Goal: Transaction & Acquisition: Purchase product/service

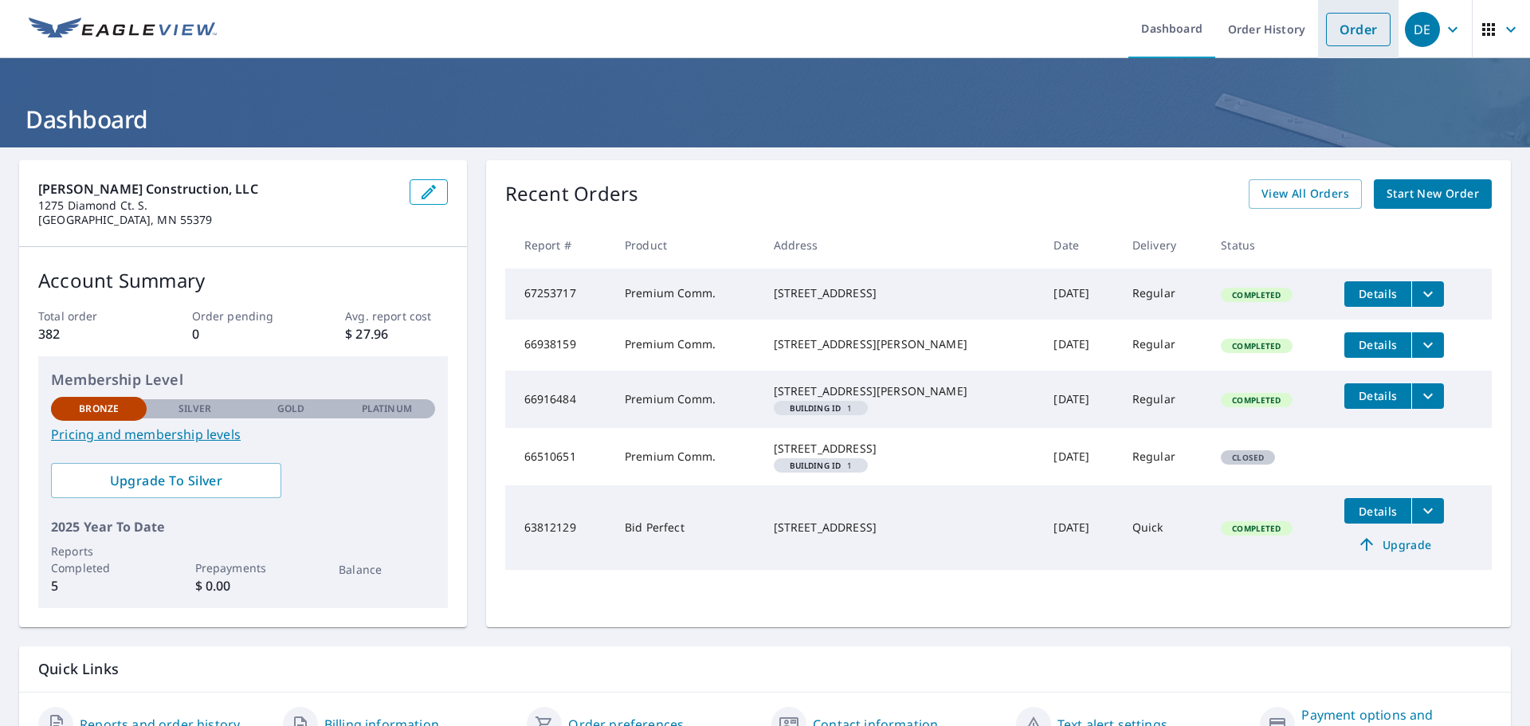
click at [1359, 30] on link "Order" at bounding box center [1358, 29] width 65 height 33
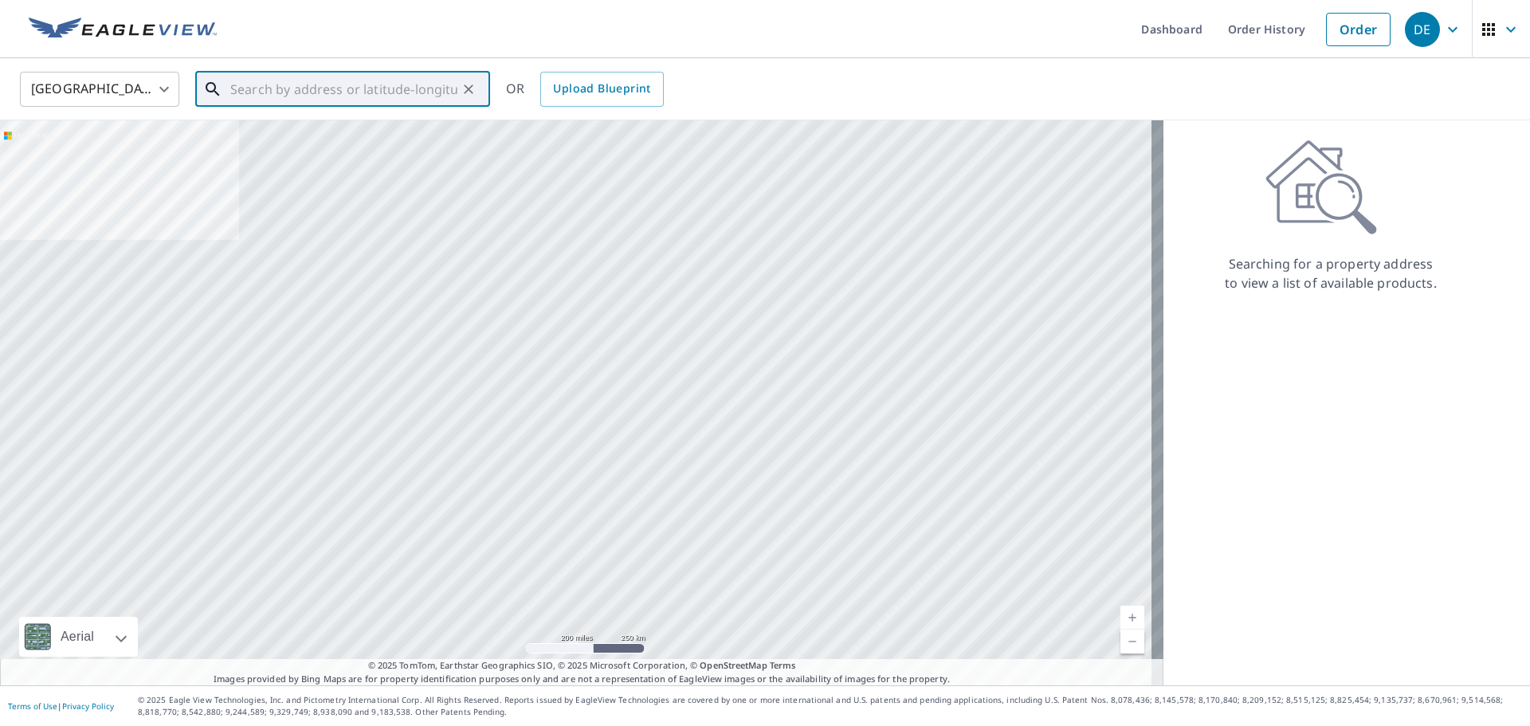
click at [383, 91] on input "text" at bounding box center [343, 89] width 227 height 45
click at [276, 92] on input "text" at bounding box center [343, 89] width 227 height 45
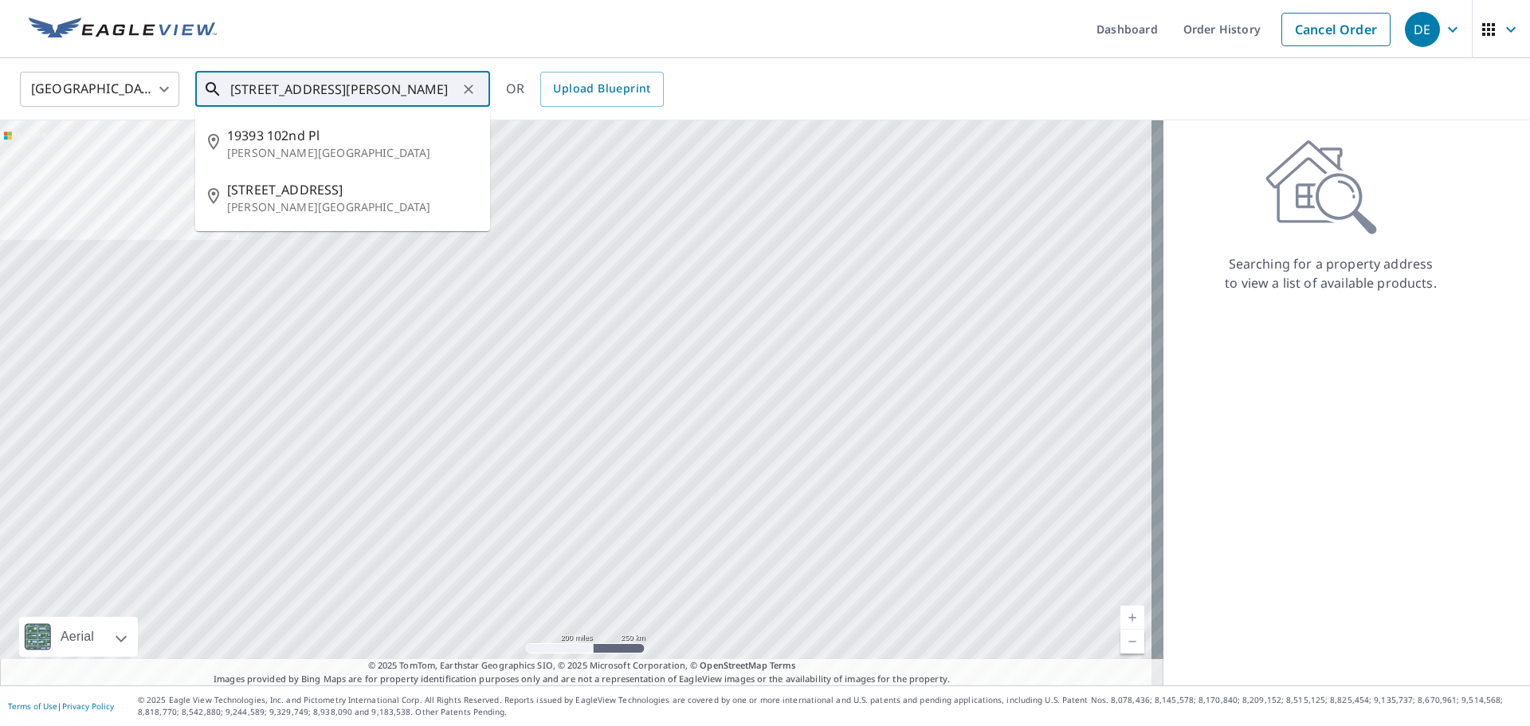
scroll to position [0, 2]
type input "[STREET_ADDRESS][PERSON_NAME]"
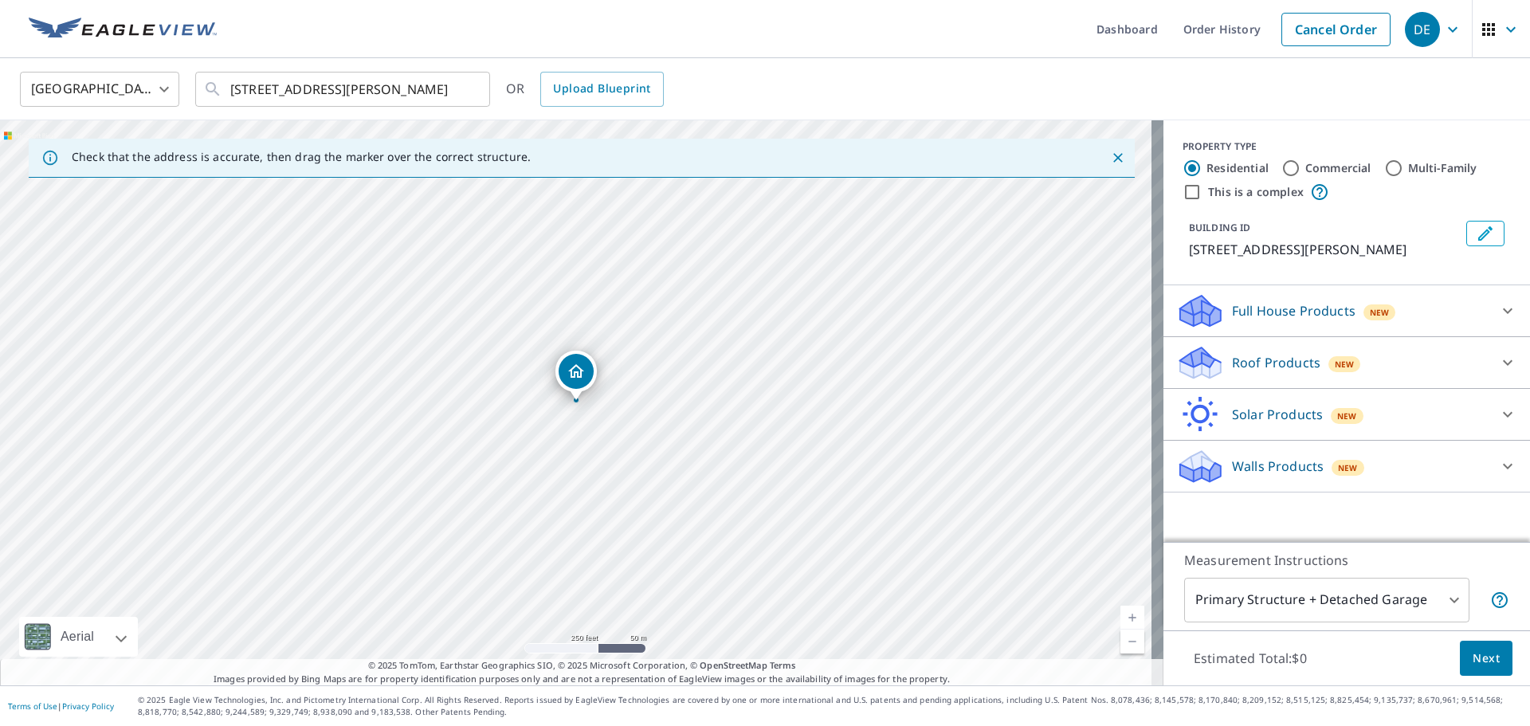
click at [1499, 460] on icon at bounding box center [1508, 466] width 19 height 19
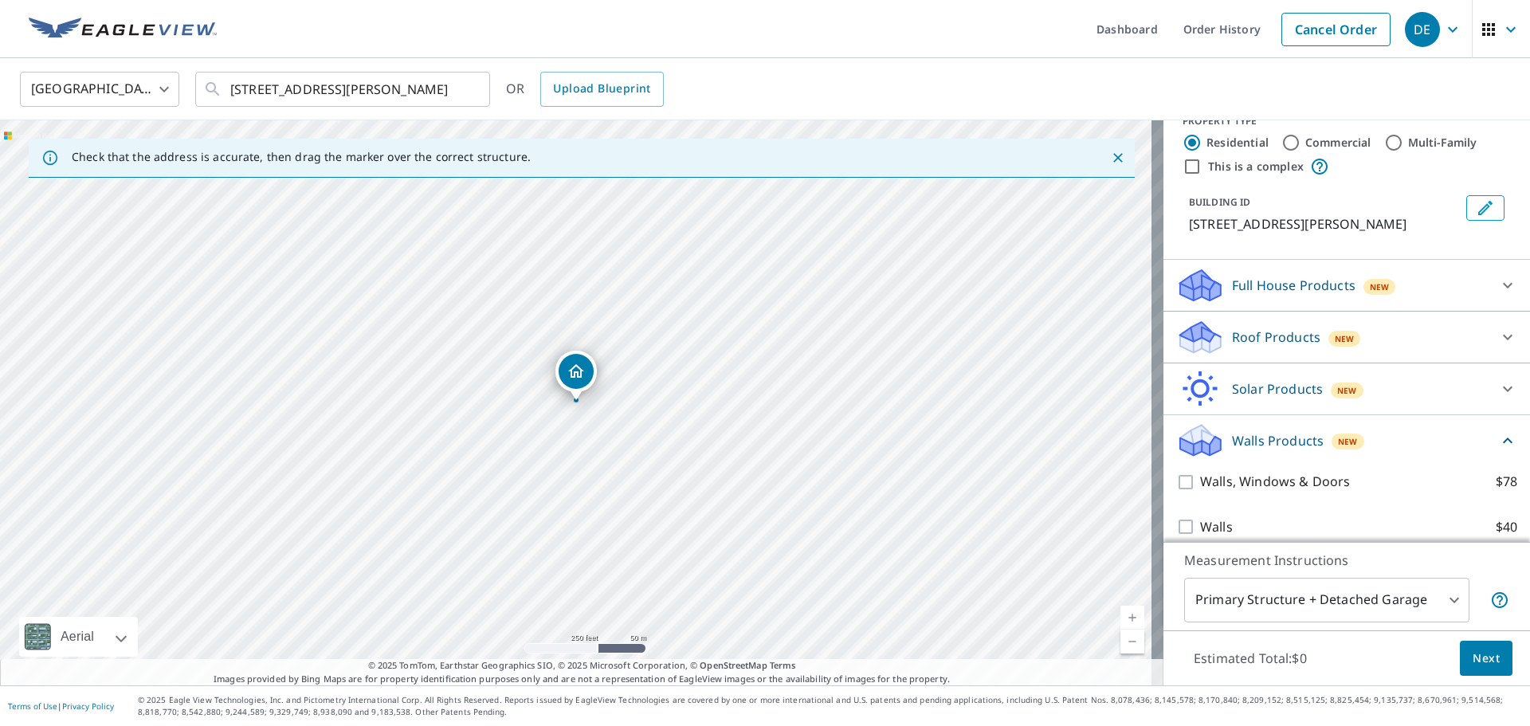
scroll to position [40, 0]
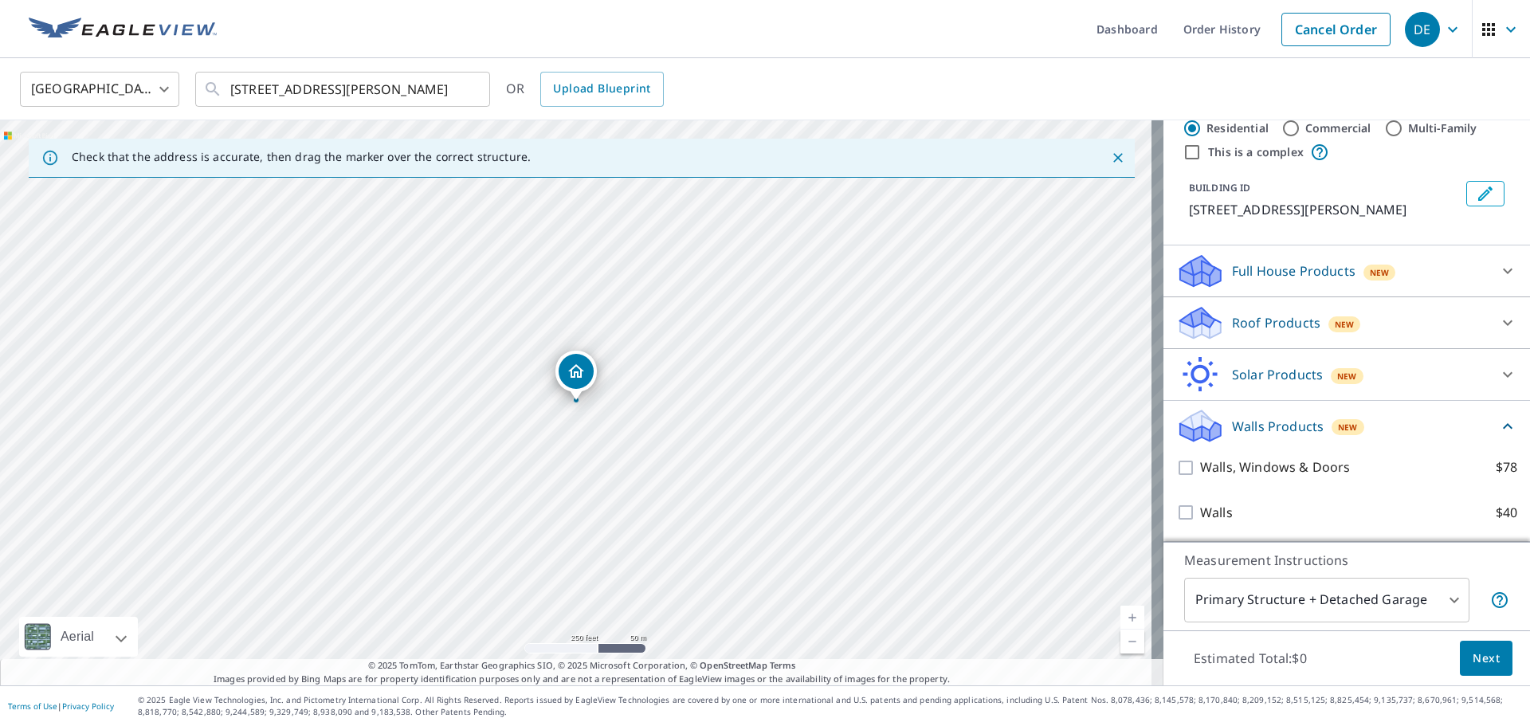
click at [1499, 320] on icon at bounding box center [1508, 322] width 19 height 19
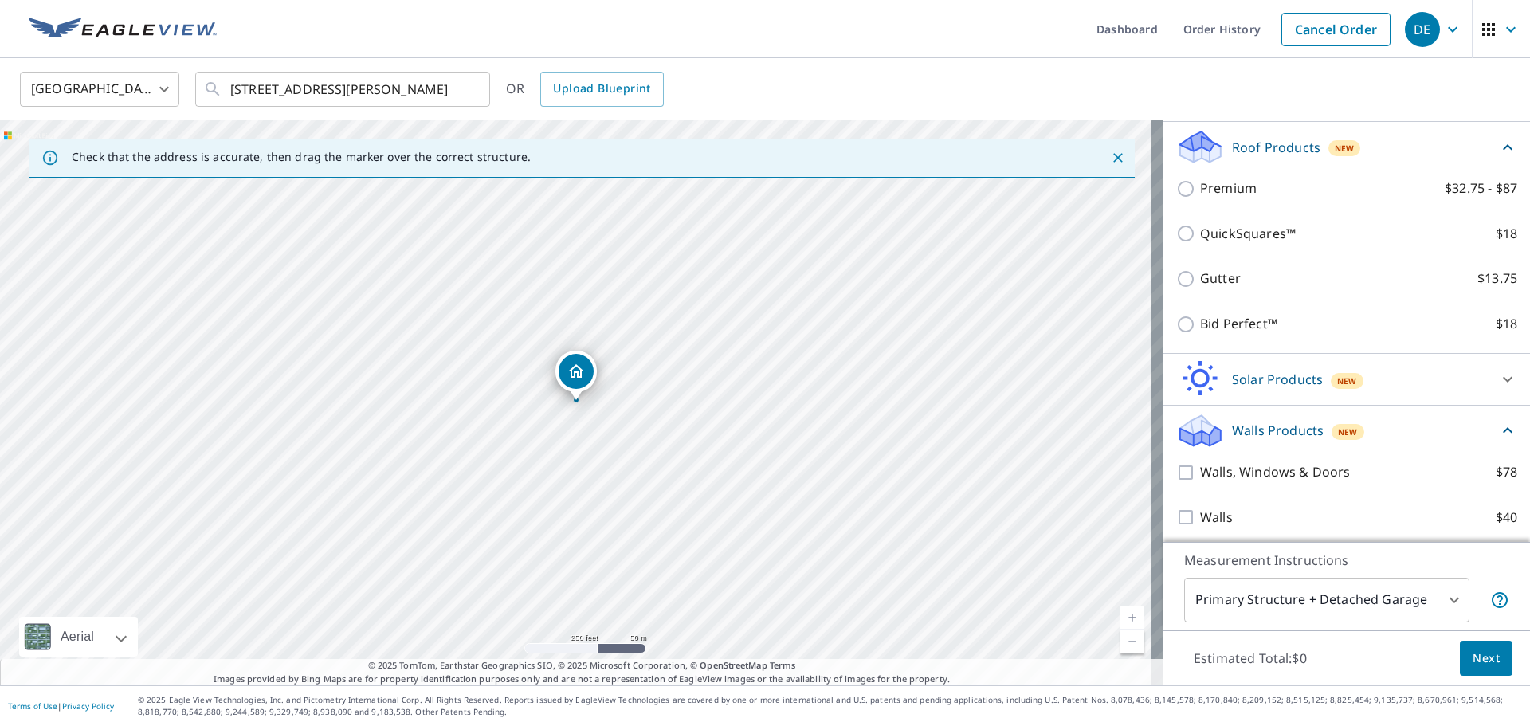
scroll to position [220, 0]
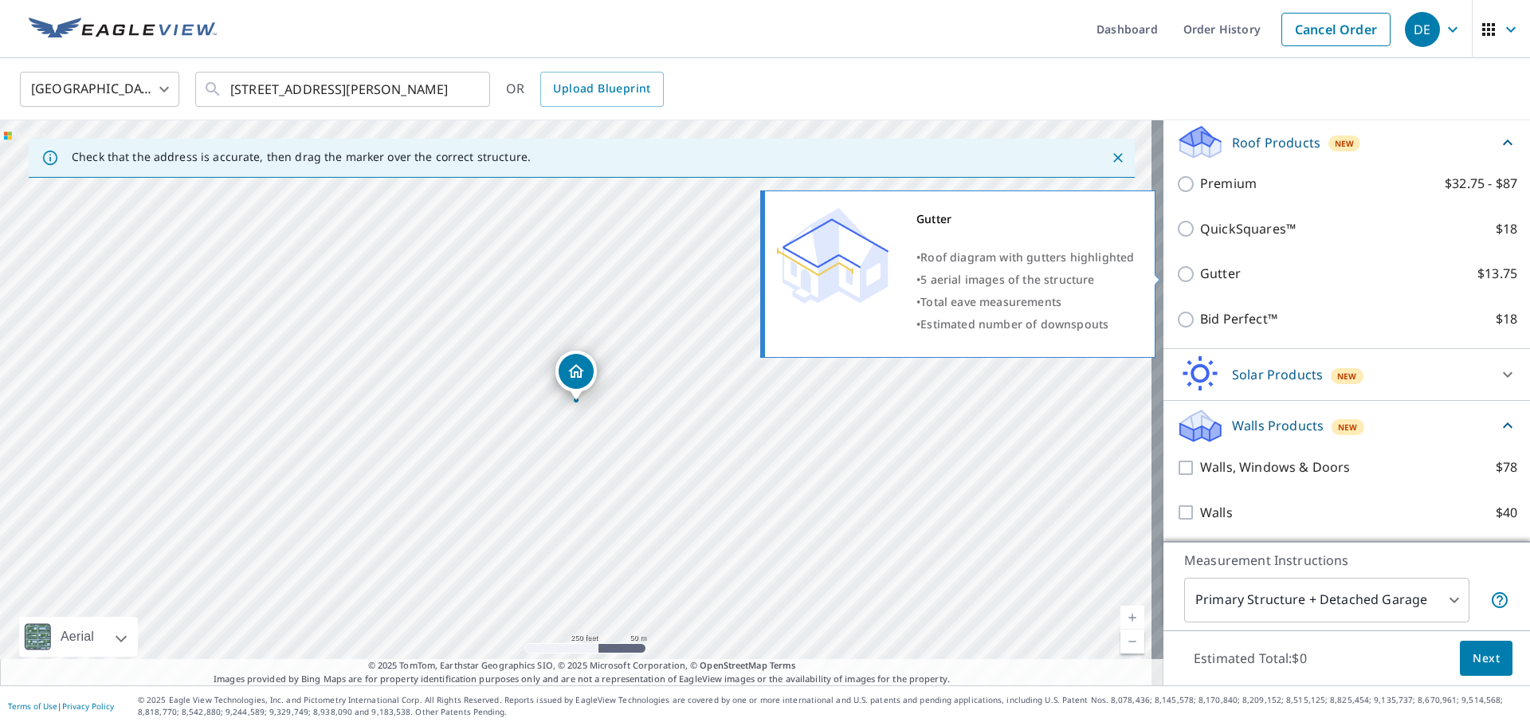
click at [1176, 268] on input "Gutter $13.75" at bounding box center [1188, 274] width 24 height 19
checkbox input "true"
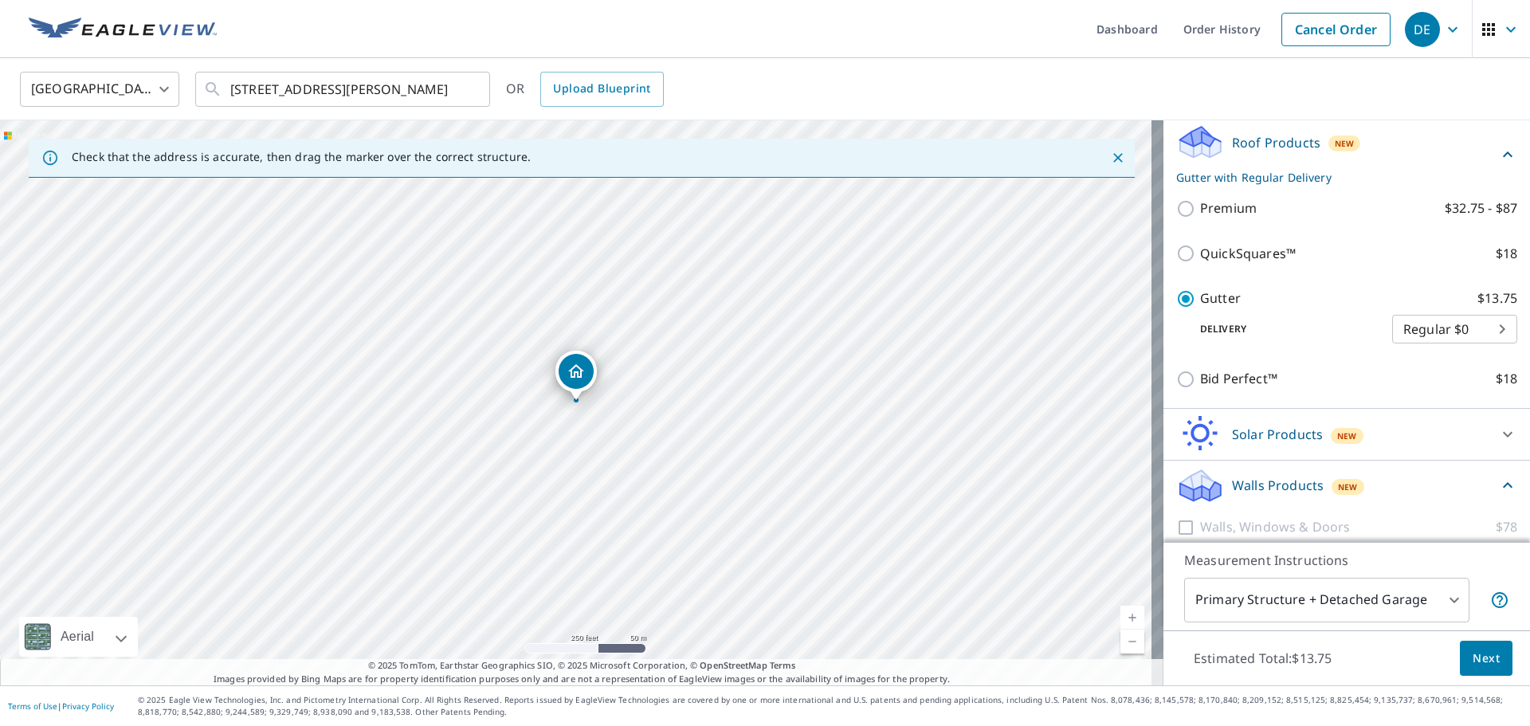
click at [1445, 603] on body "DE DE Dashboard Order History Cancel Order DE [GEOGRAPHIC_DATA] [GEOGRAPHIC_DAT…" at bounding box center [765, 363] width 1530 height 726
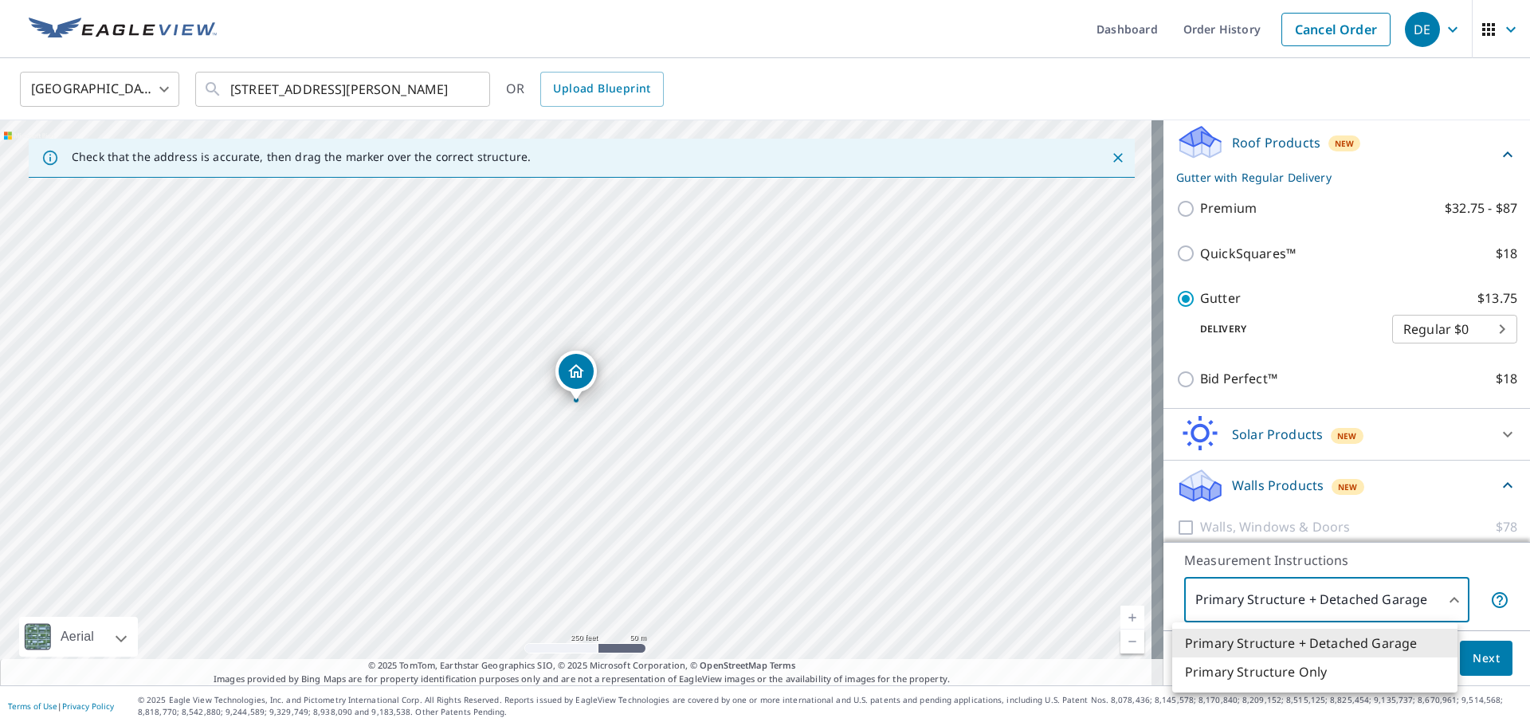
click at [1483, 570] on div at bounding box center [765, 363] width 1530 height 726
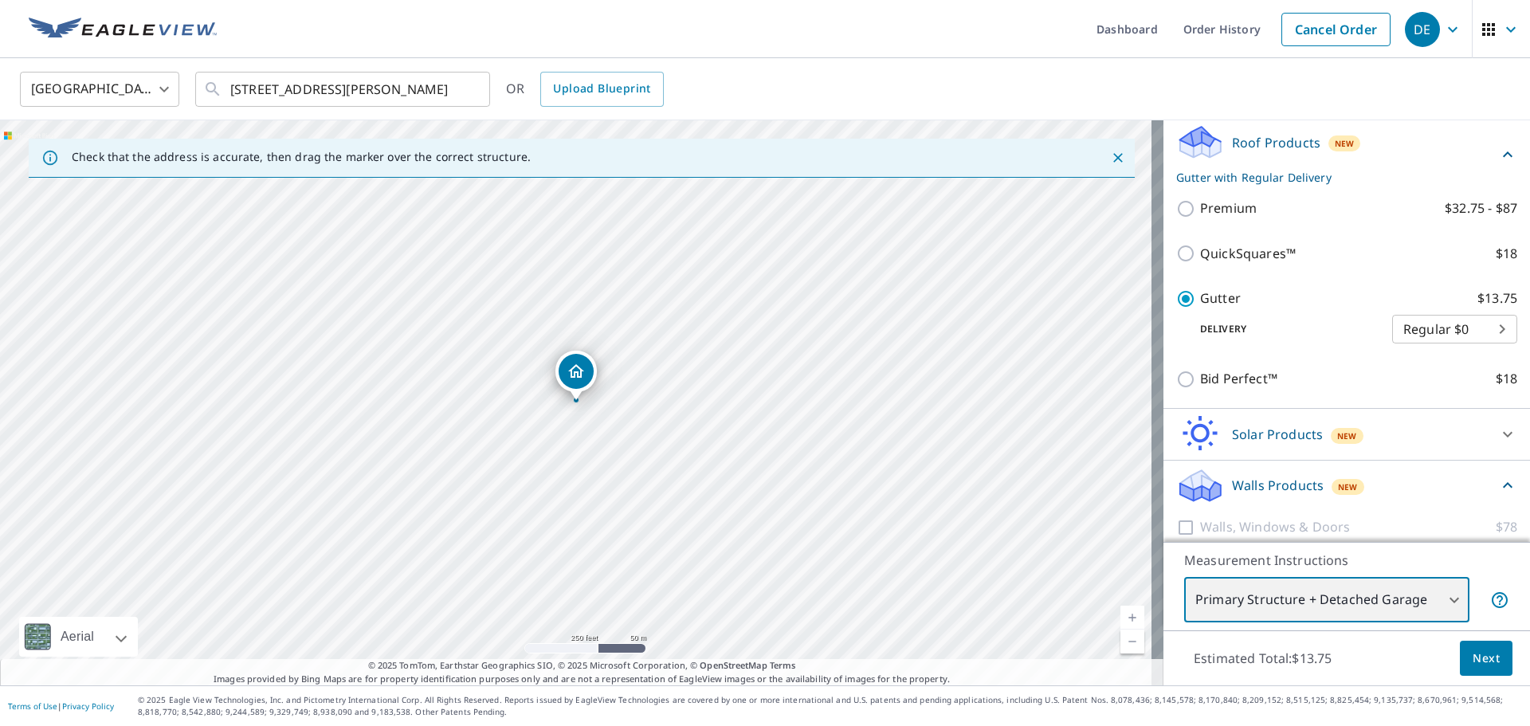
scroll to position [0, 0]
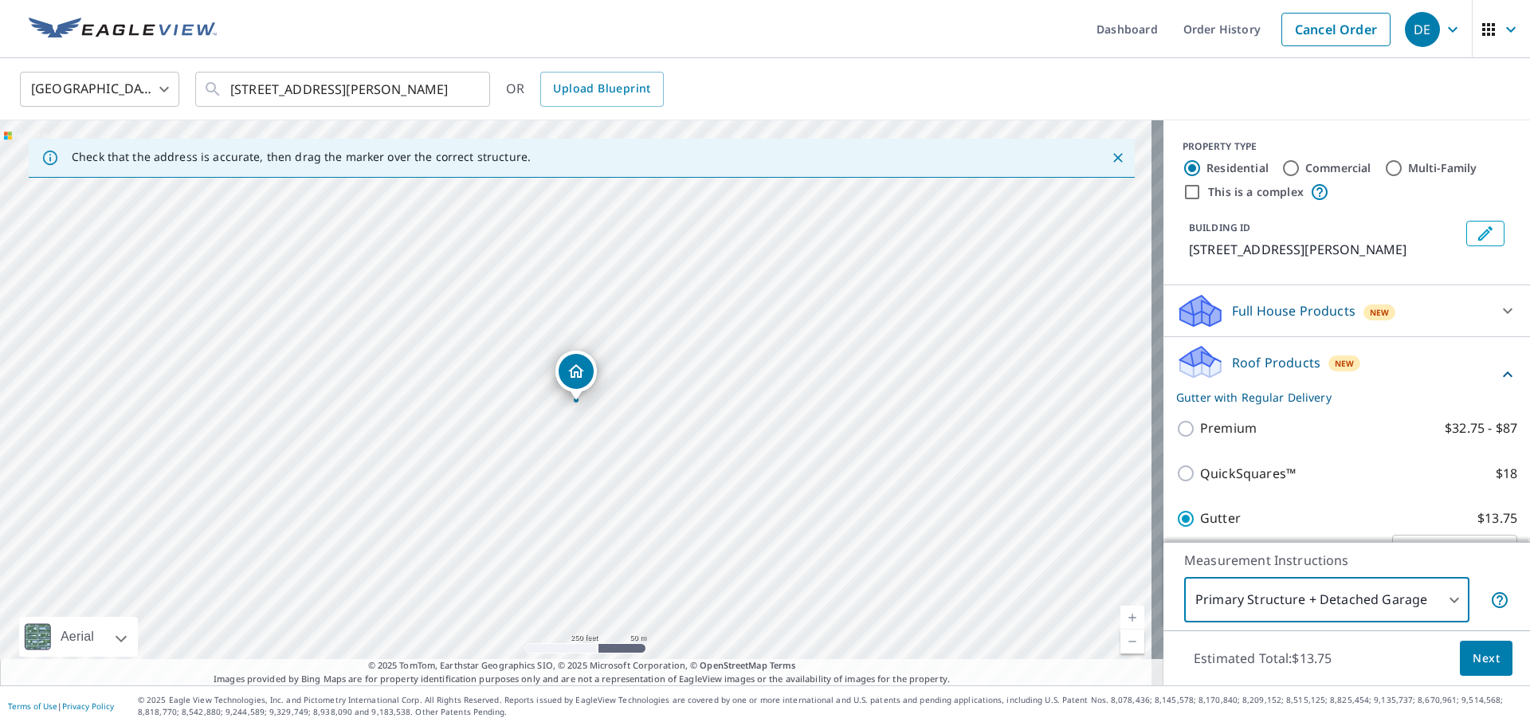
click at [1475, 654] on span "Next" at bounding box center [1486, 659] width 27 height 20
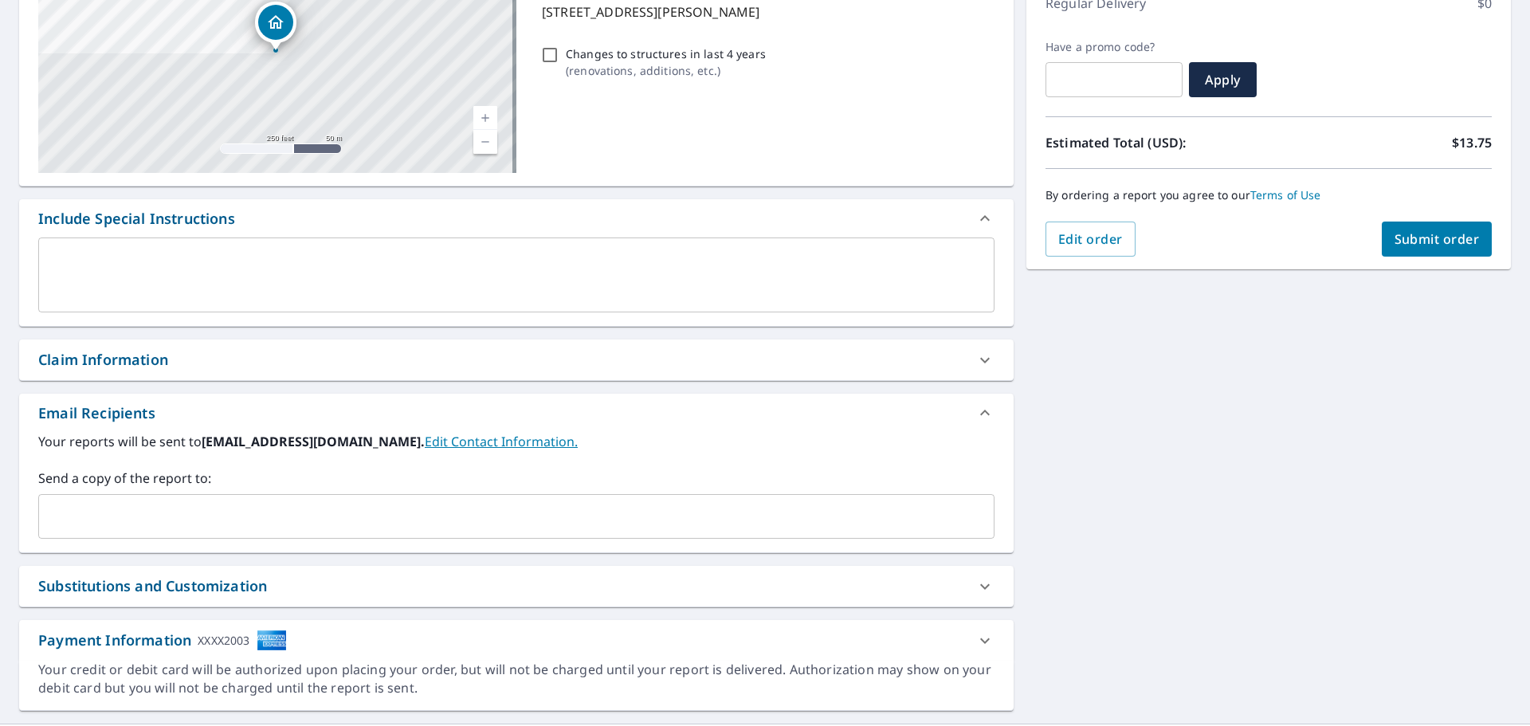
scroll to position [277, 0]
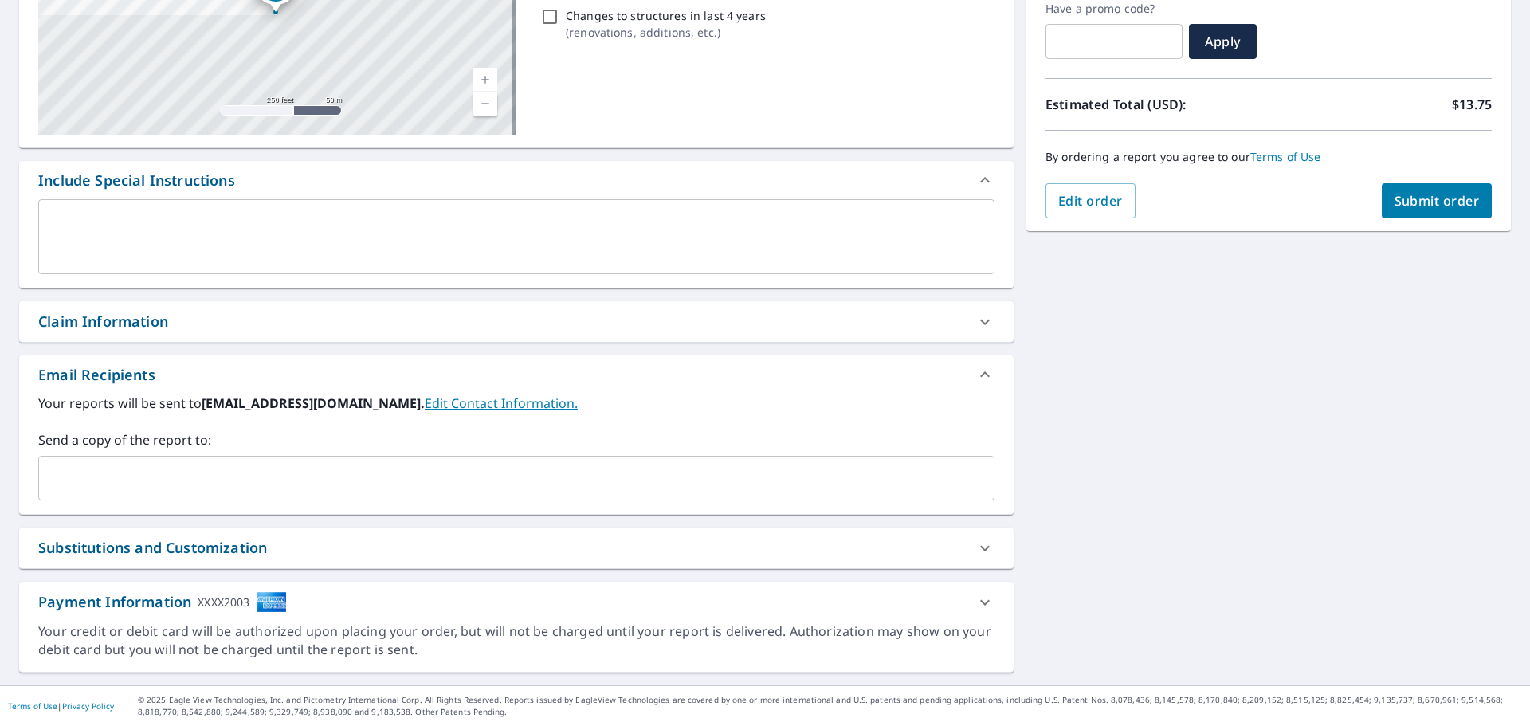
click at [611, 463] on input "text" at bounding box center [504, 478] width 918 height 30
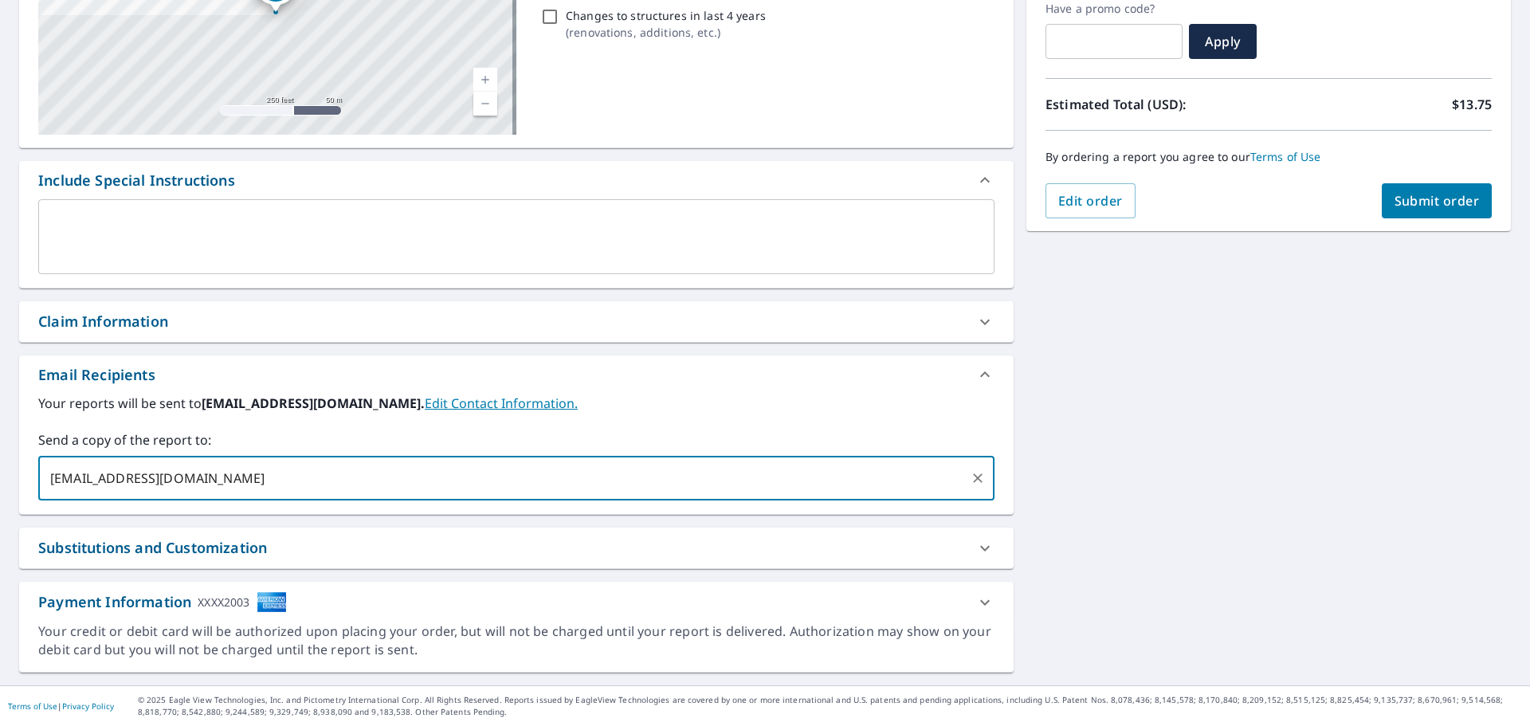
type input "[EMAIL_ADDRESS][DOMAIN_NAME],"
type input "[EMAIL_ADDRESS][DOMAIN_NAME]"
click at [603, 477] on input "text" at bounding box center [608, 478] width 711 height 30
type input "[PERSON_NAME][EMAIL_ADDRESS][DOMAIN_NAME]"
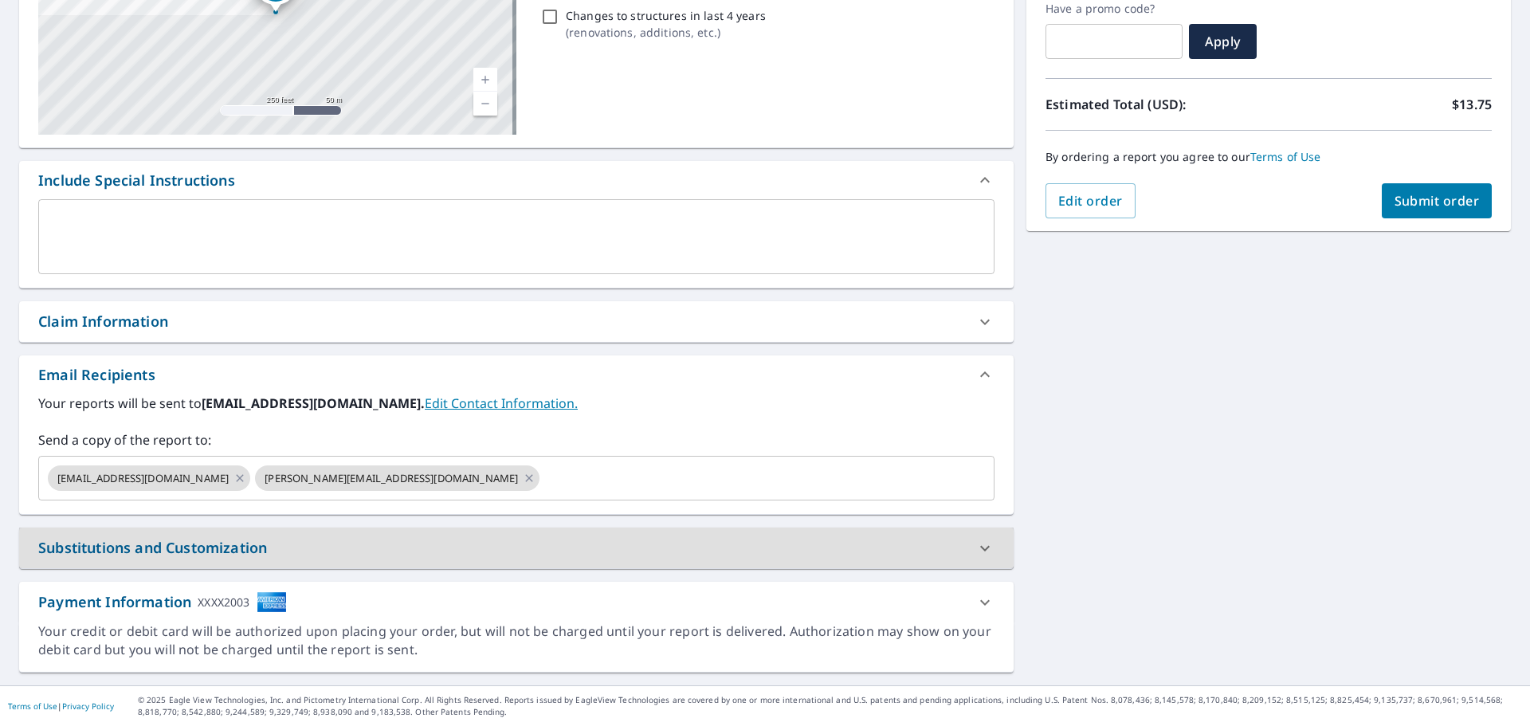
click at [980, 546] on icon at bounding box center [985, 548] width 10 height 6
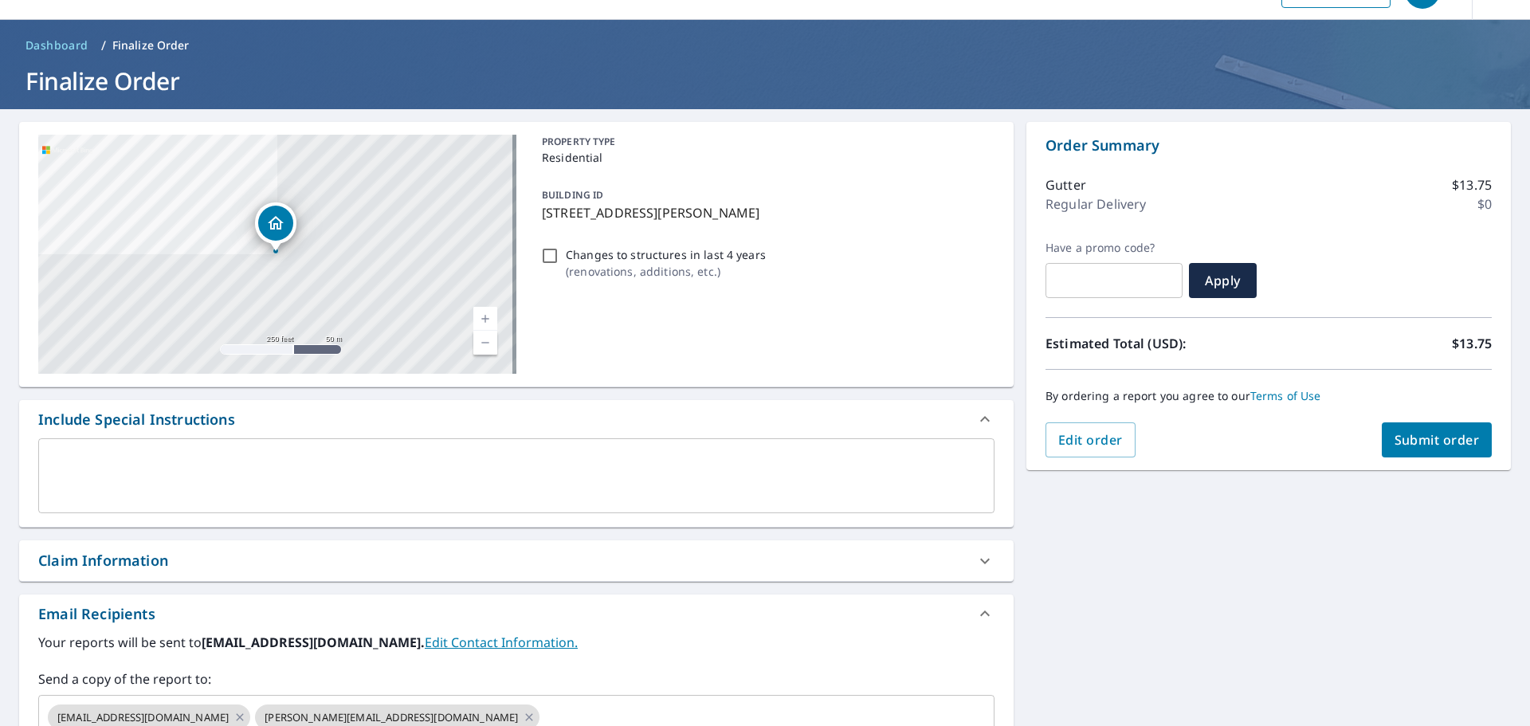
scroll to position [0, 0]
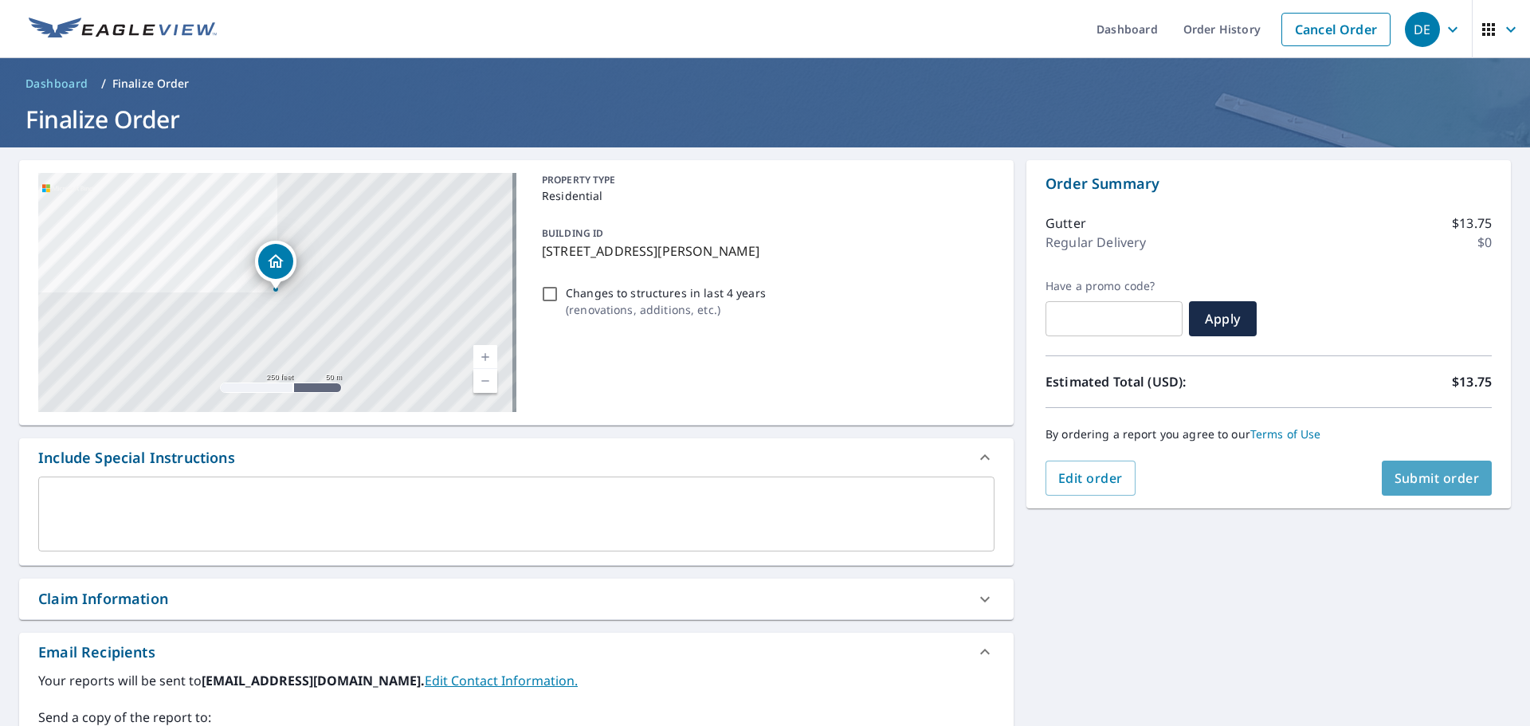
click at [1414, 478] on span "Submit order" at bounding box center [1437, 478] width 85 height 18
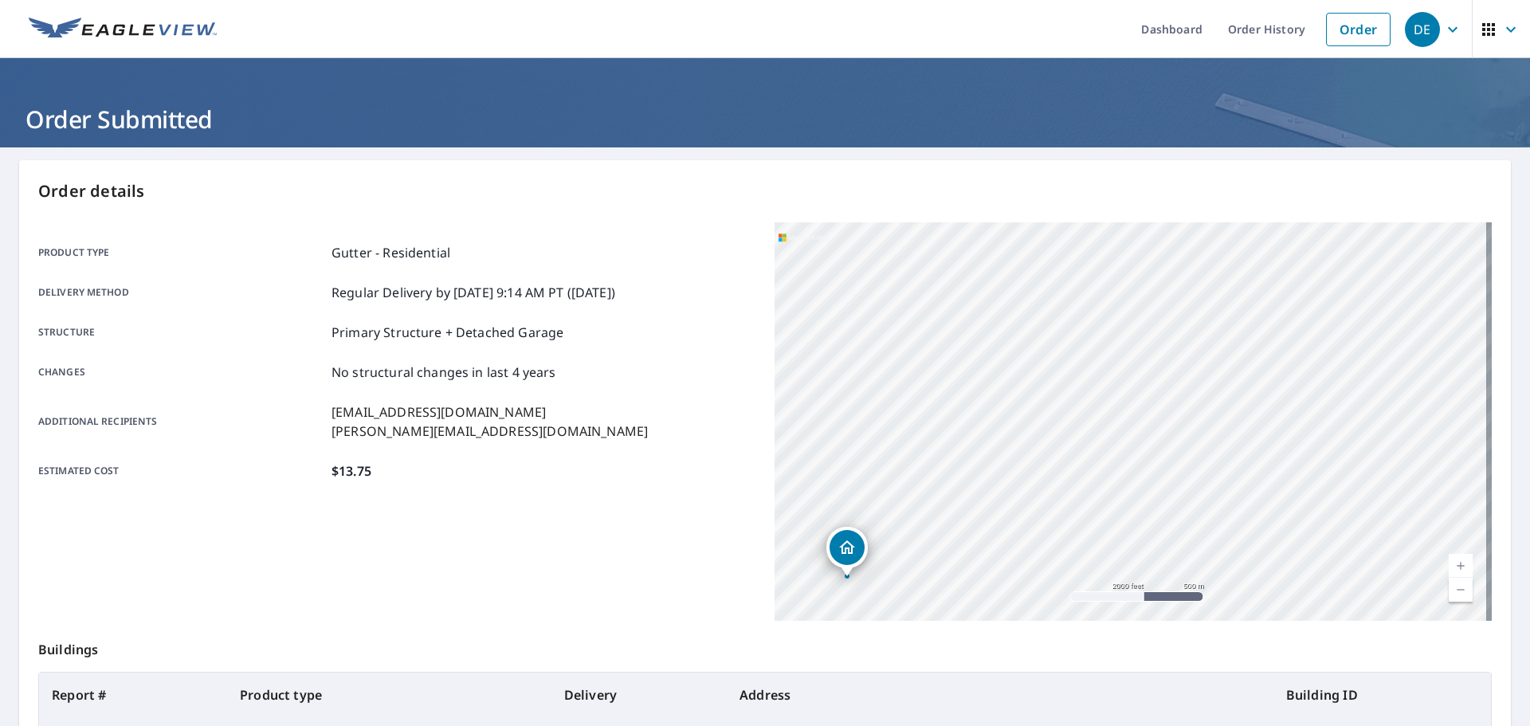
scroll to position [212, 0]
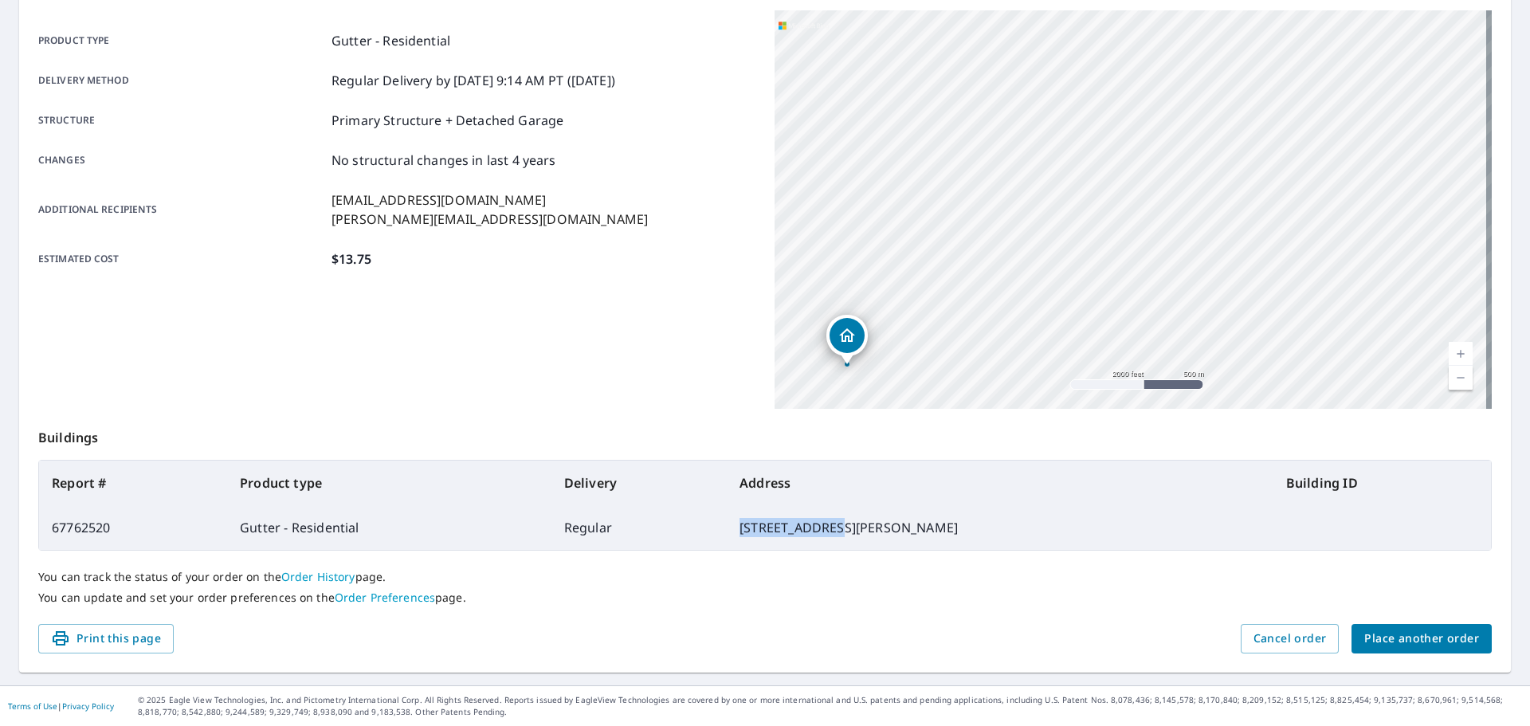
drag, startPoint x: 744, startPoint y: 531, endPoint x: 839, endPoint y: 532, distance: 94.1
click at [839, 532] on td "[STREET_ADDRESS][PERSON_NAME]" at bounding box center [1000, 527] width 547 height 45
copy td "19557 102nd Pl"
